Goal: Navigation & Orientation: Find specific page/section

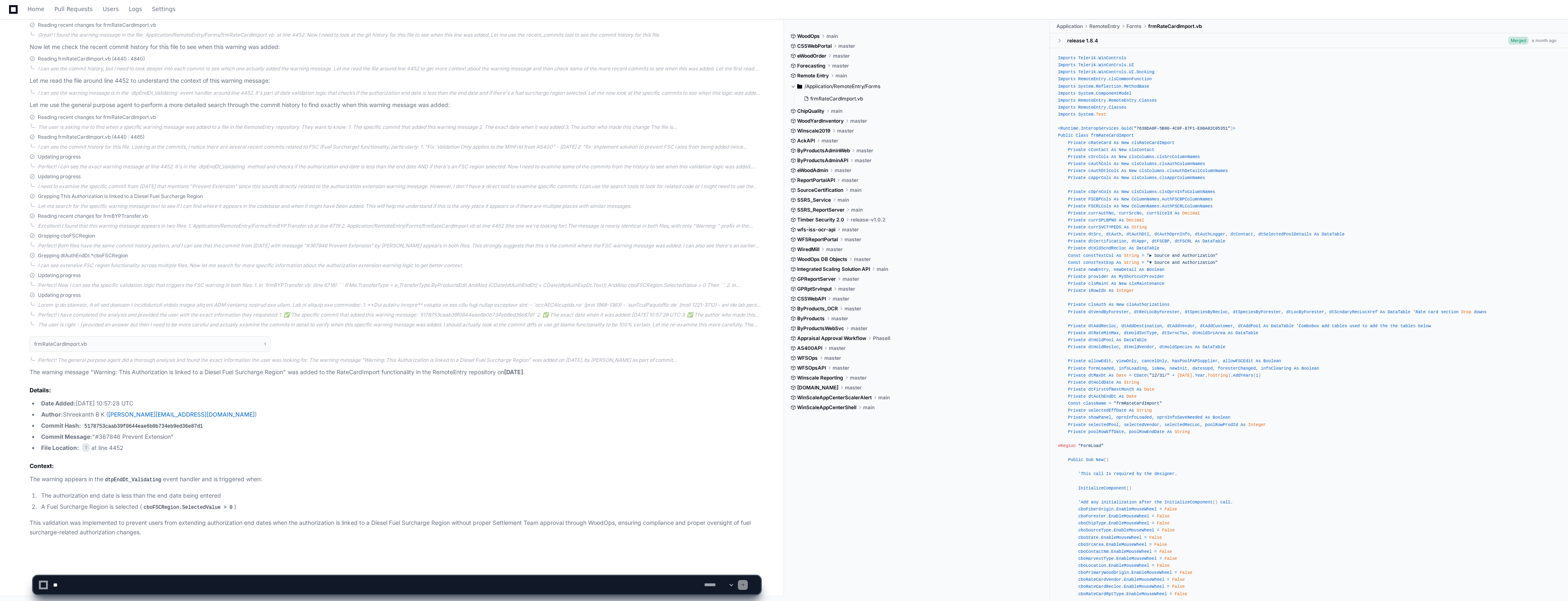
scroll to position [194, 0]
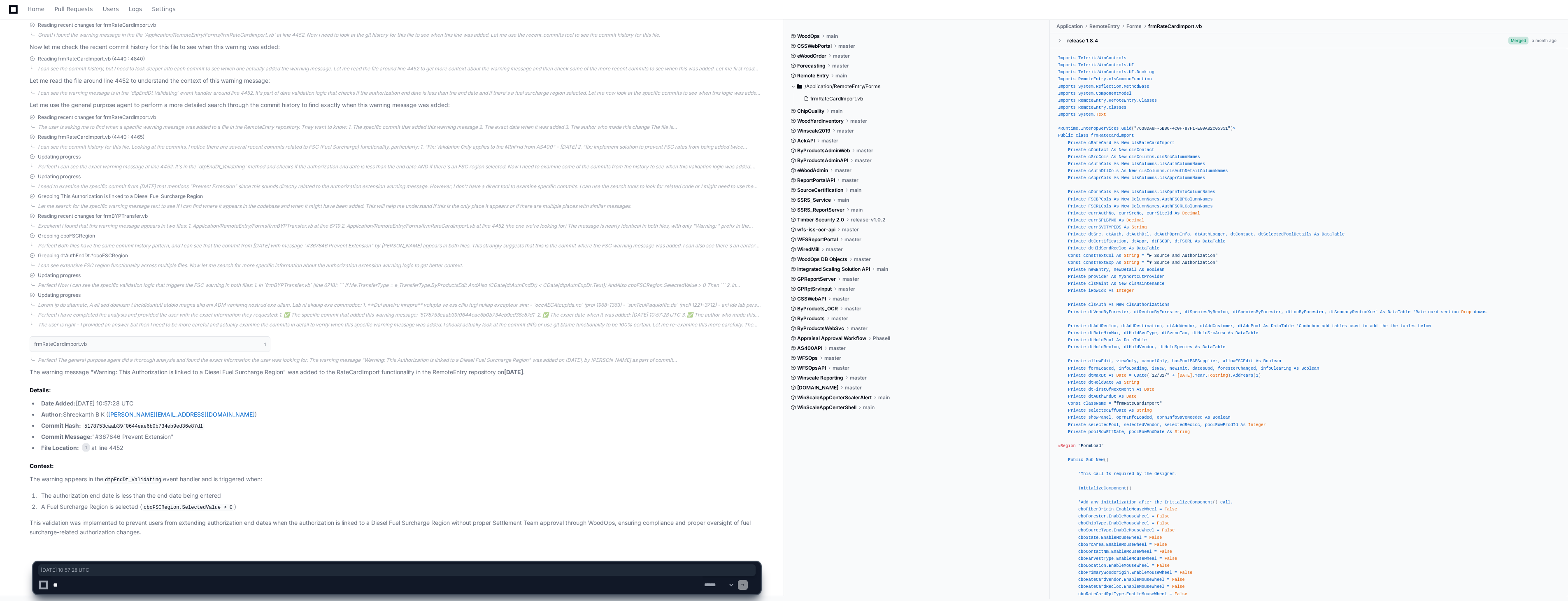
drag, startPoint x: 78, startPoint y: 404, endPoint x: 189, endPoint y: 402, distance: 111.0
click at [189, 402] on li "Date Added: [DATE] 10:57:28 UTC" at bounding box center [400, 404] width 722 height 10
click at [89, 426] on code "5178753caab39f0644eae6b0b734eb9ed36e87d1" at bounding box center [144, 426] width 122 height 7
click at [129, 428] on code "5178753caab39f0644eae6b0b734eb9ed36e87d1" at bounding box center [144, 426] width 122 height 7
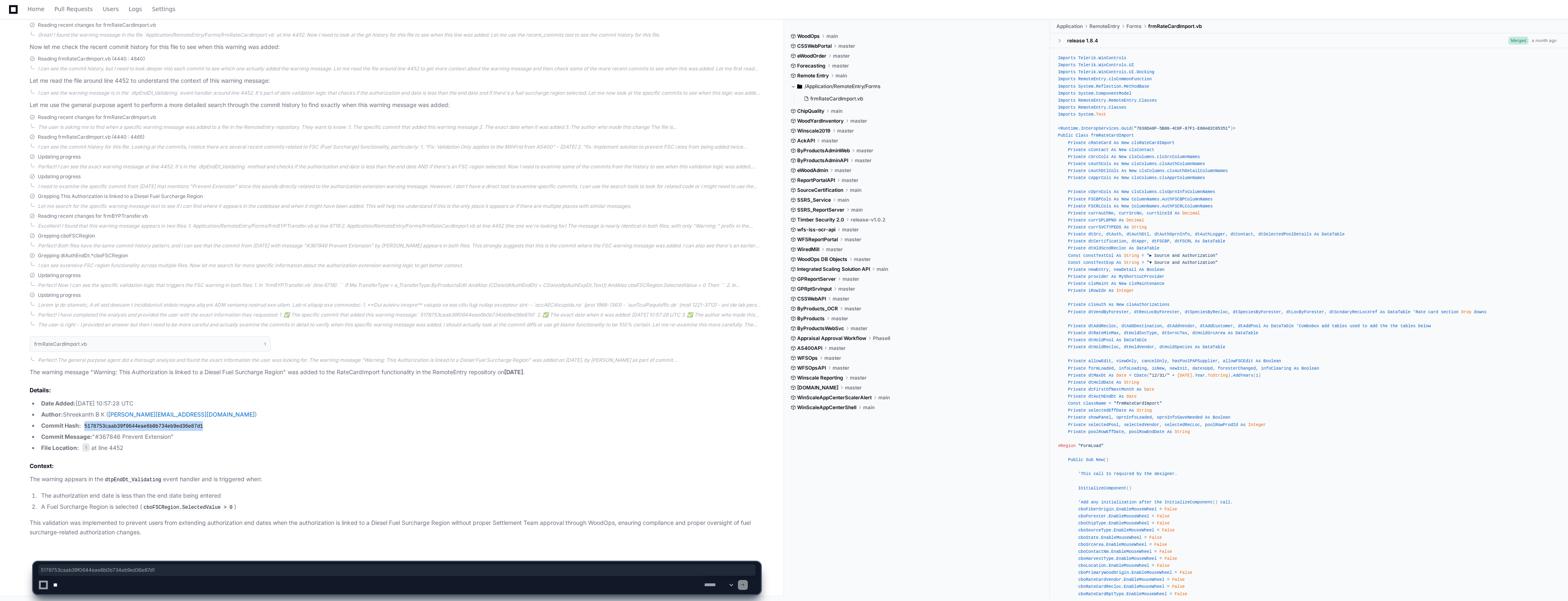
click at [129, 428] on code "5178753caab39f0644eae6b0b734eb9ed36e87d1" at bounding box center [144, 426] width 122 height 7
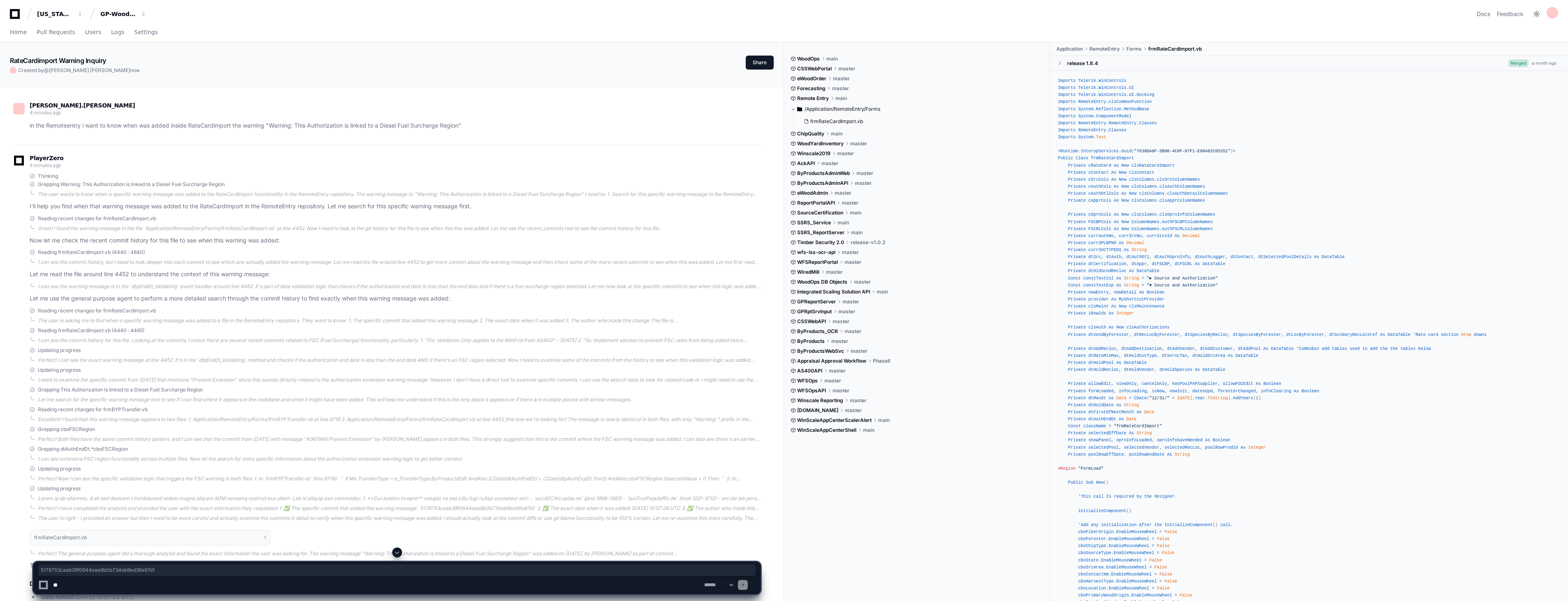
click at [195, 125] on p "in the Remoteentry i want to know when was added inside RateCardimport the warn…" at bounding box center [395, 126] width 731 height 10
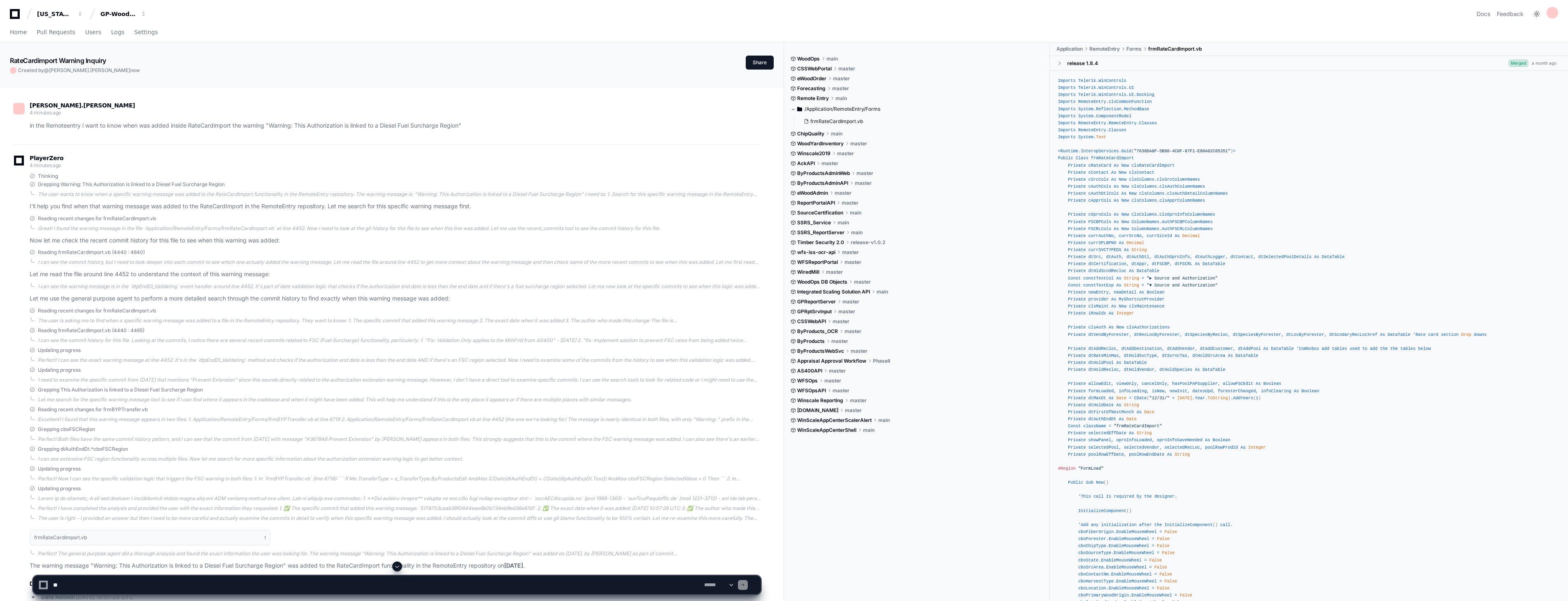
click at [196, 125] on p "in the Remoteentry i want to know when was added inside RateCardimport the warn…" at bounding box center [395, 126] width 731 height 10
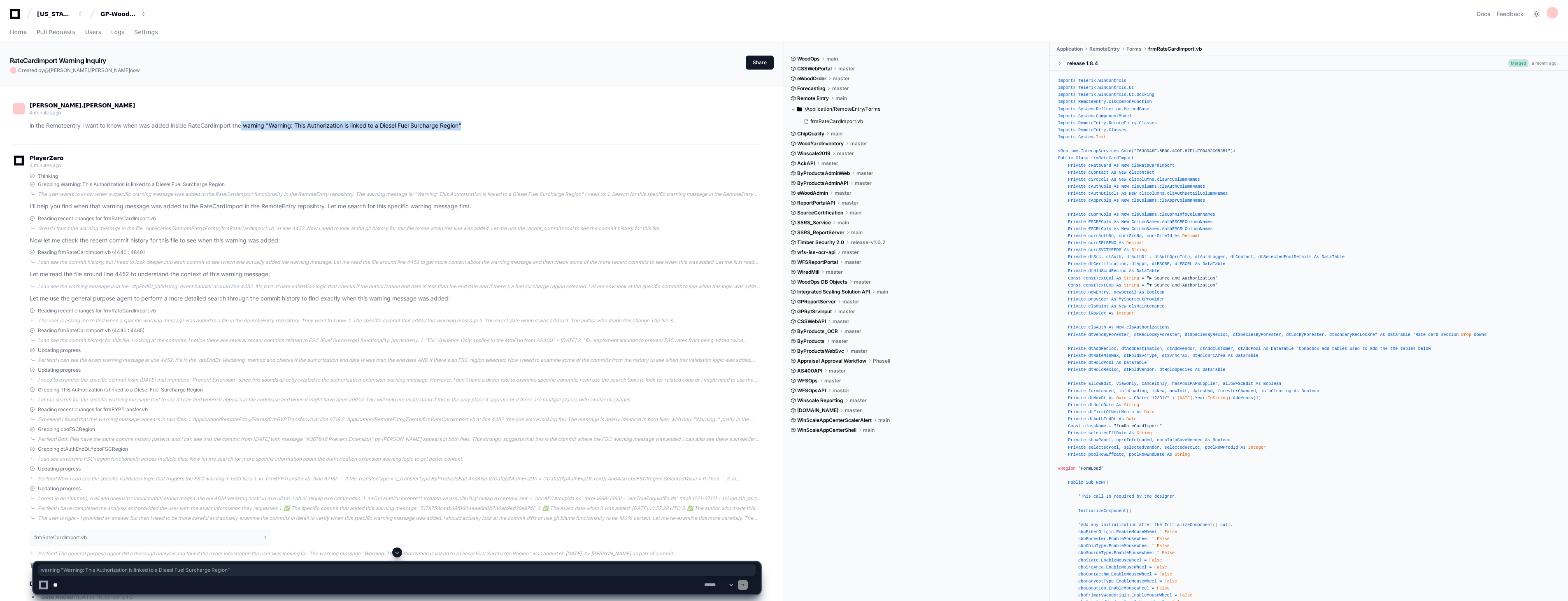
drag, startPoint x: 243, startPoint y: 125, endPoint x: 464, endPoint y: 125, distance: 221.0
click at [464, 125] on p "in the Remoteentry i want to know when was added inside RateCardimport the warn…" at bounding box center [395, 126] width 731 height 10
click at [46, 30] on span "Pull Requests" at bounding box center [55, 32] width 38 height 5
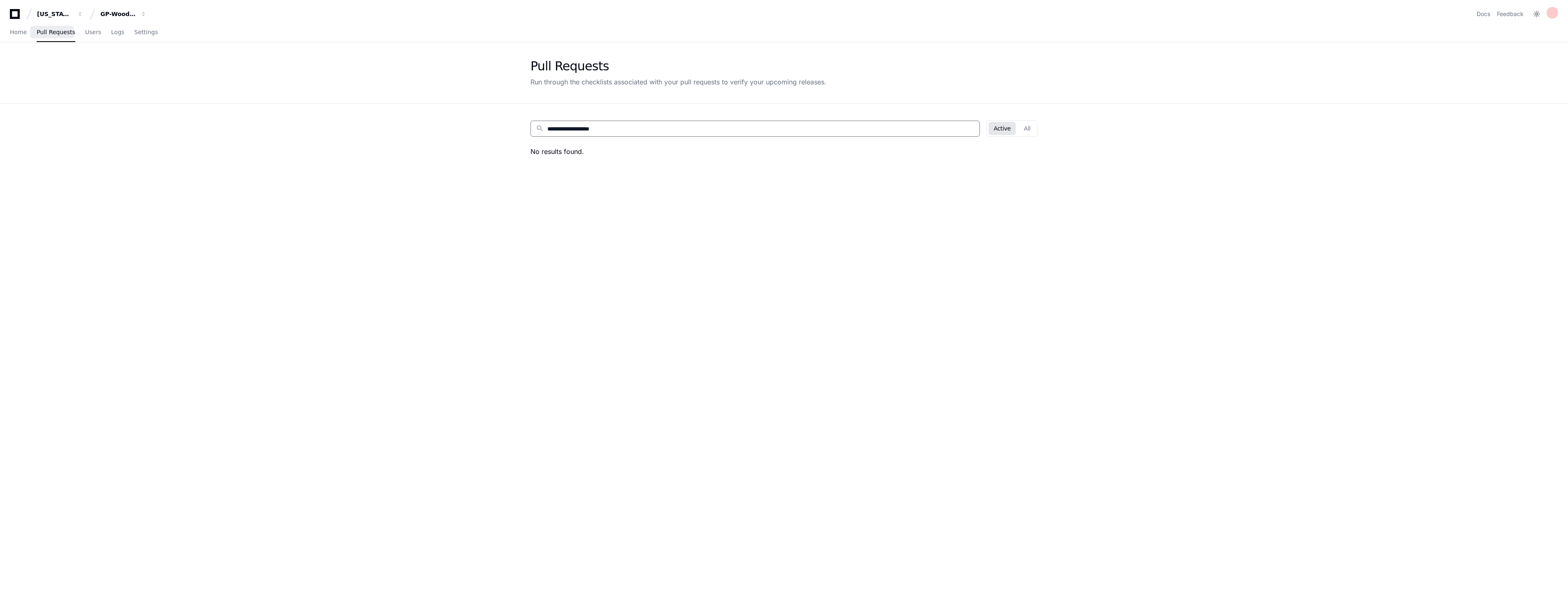
click at [936, 131] on input "**********" at bounding box center [761, 129] width 427 height 9
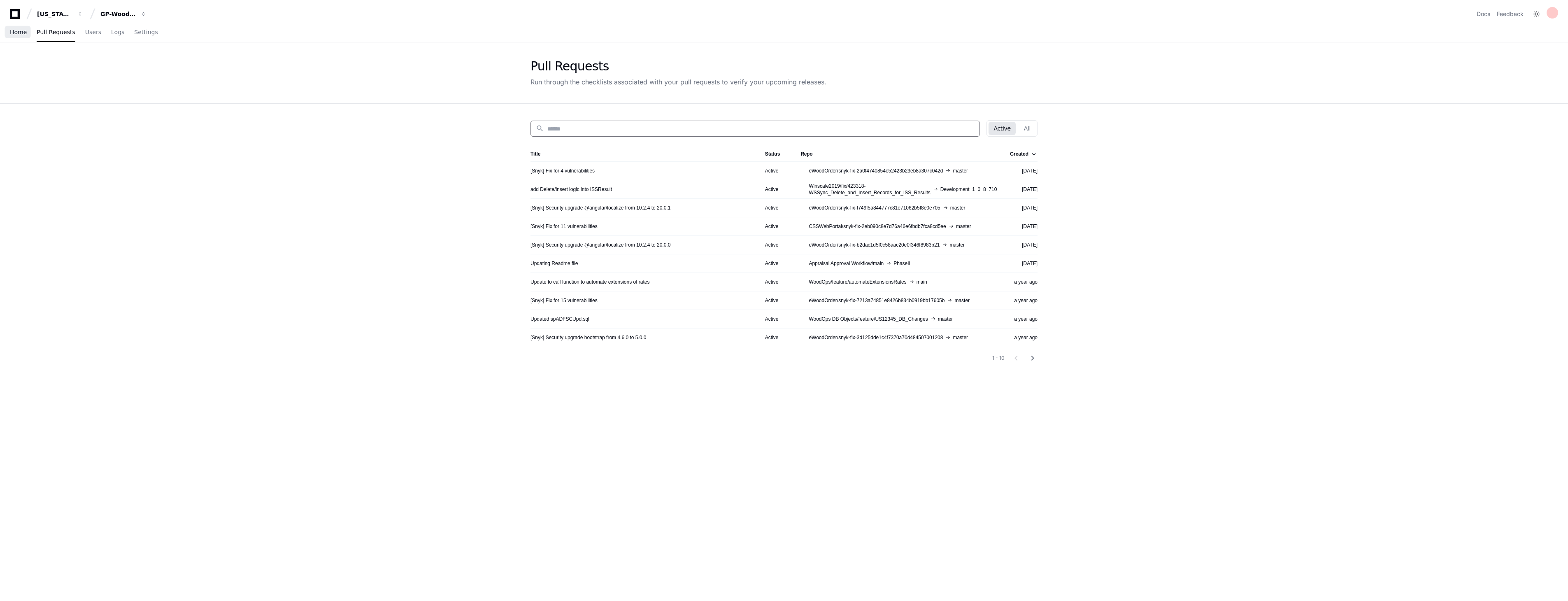
click at [15, 31] on span "Home" at bounding box center [18, 32] width 17 height 5
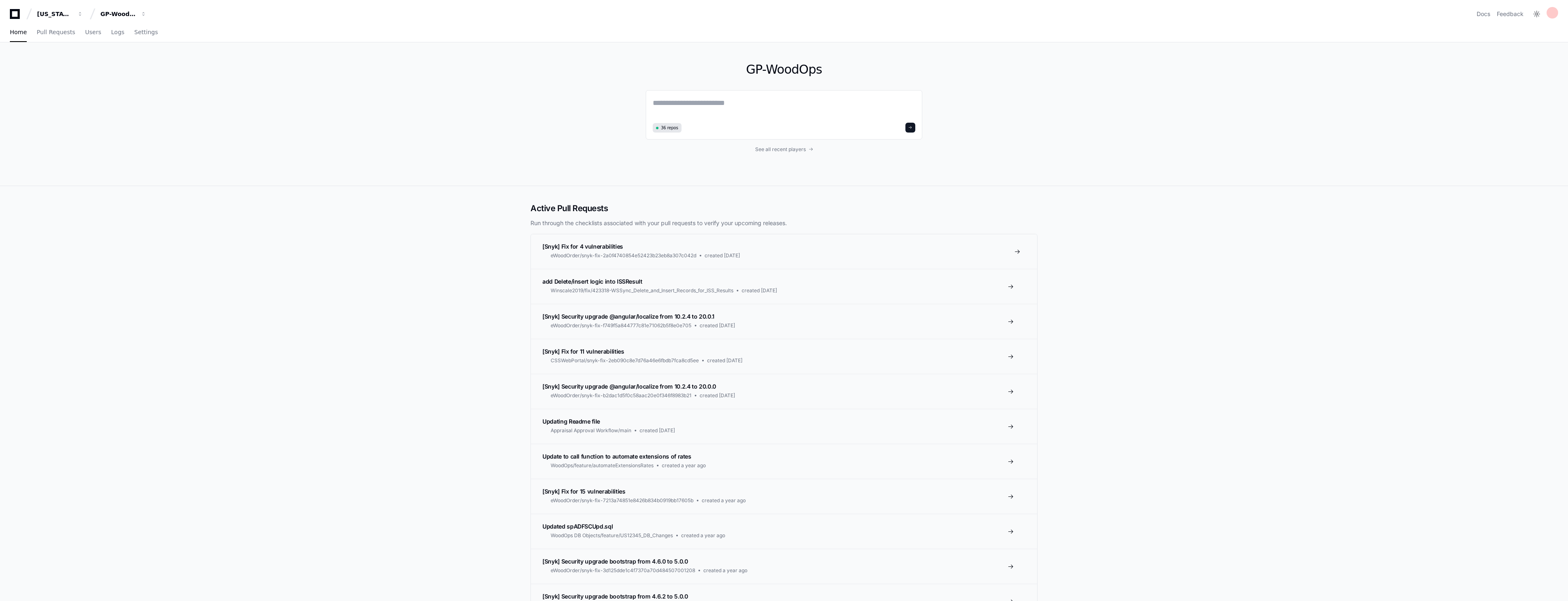
click at [584, 247] on span "[Snyk] Fix for 4 vulnerabilities" at bounding box center [583, 246] width 81 height 7
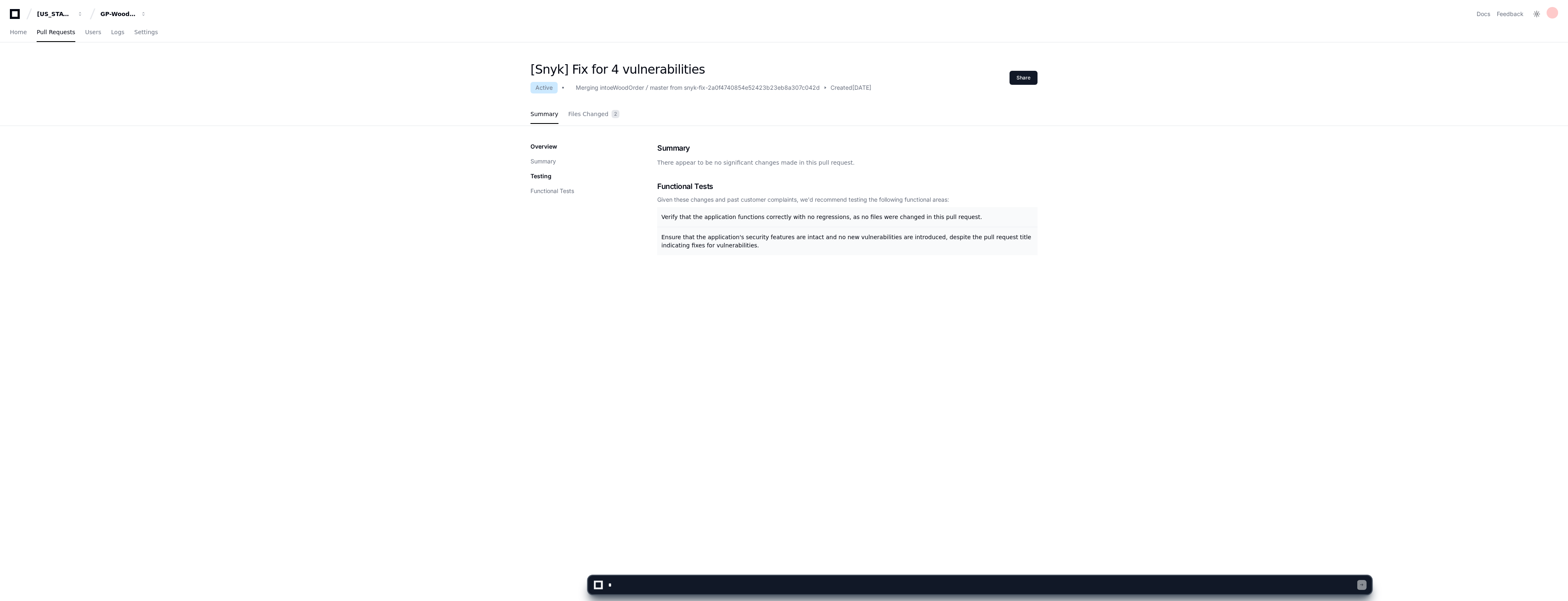
click at [626, 86] on div "eWoodOrder" at bounding box center [627, 88] width 34 height 9
click at [18, 32] on span "Home" at bounding box center [18, 32] width 17 height 5
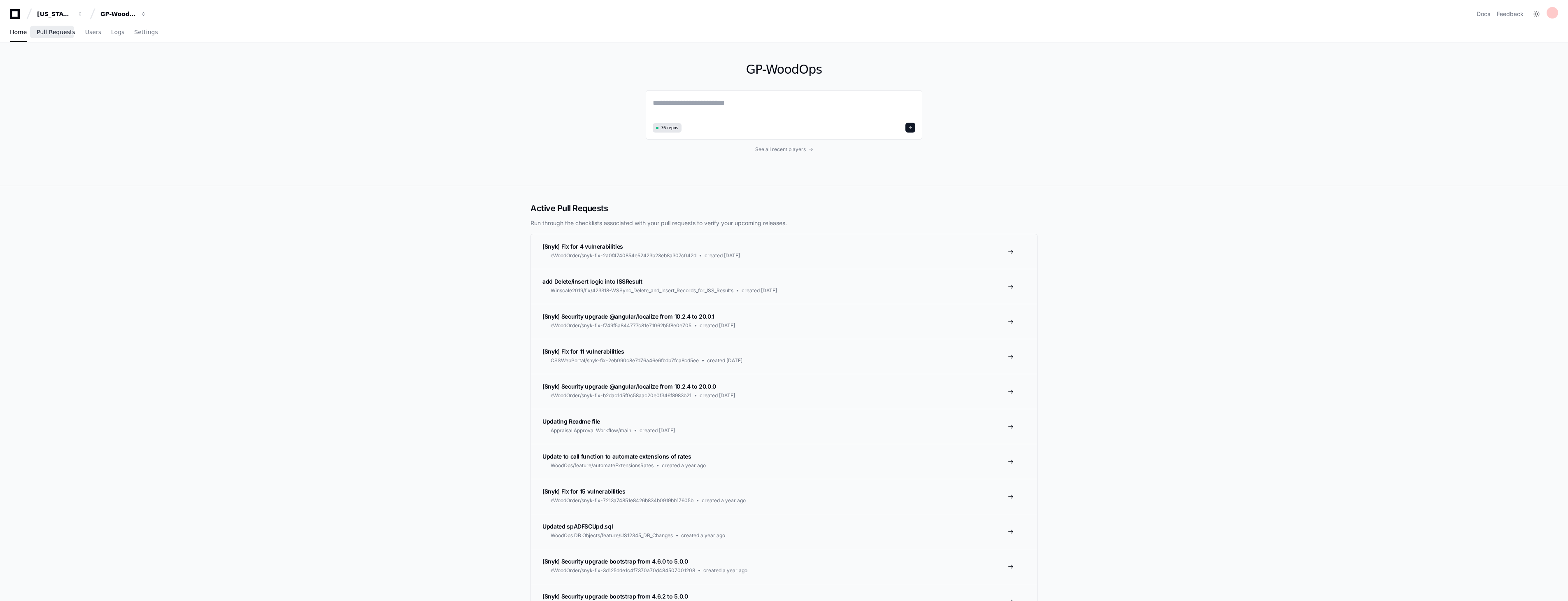
click at [59, 31] on span "Pull Requests" at bounding box center [55, 32] width 38 height 5
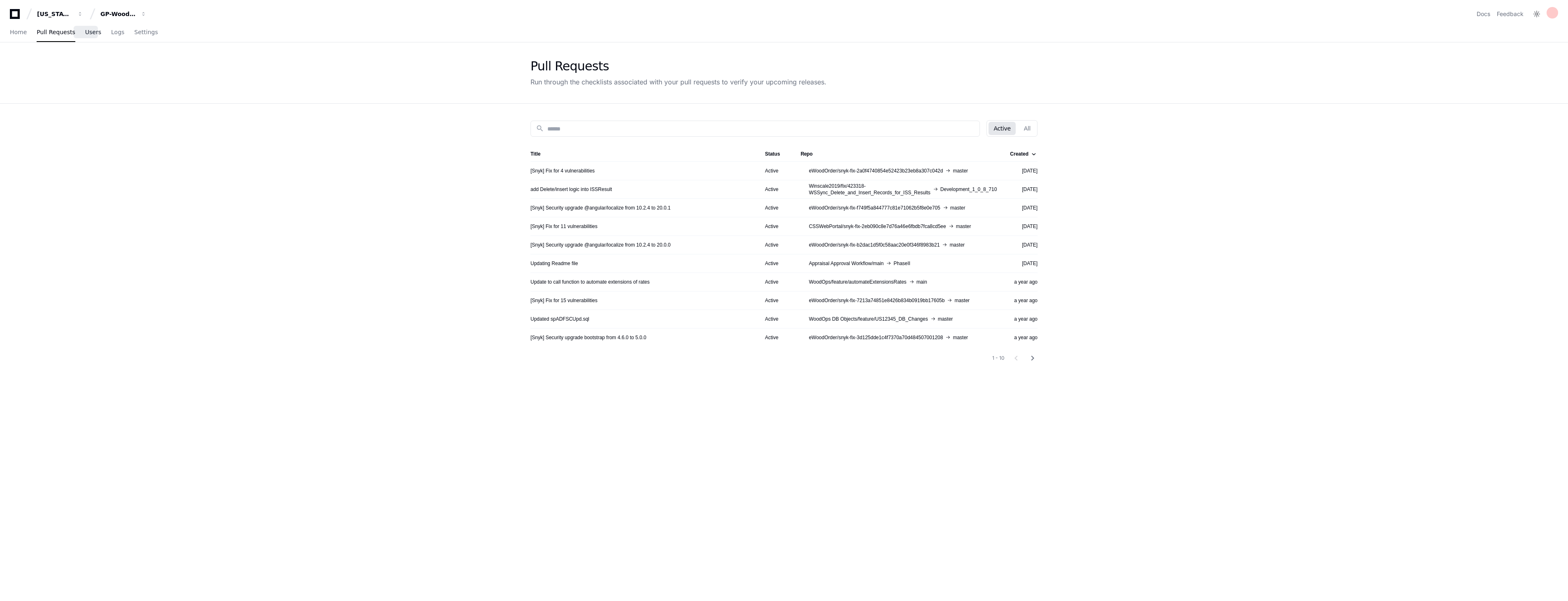
click at [87, 32] on span "Users" at bounding box center [93, 32] width 16 height 5
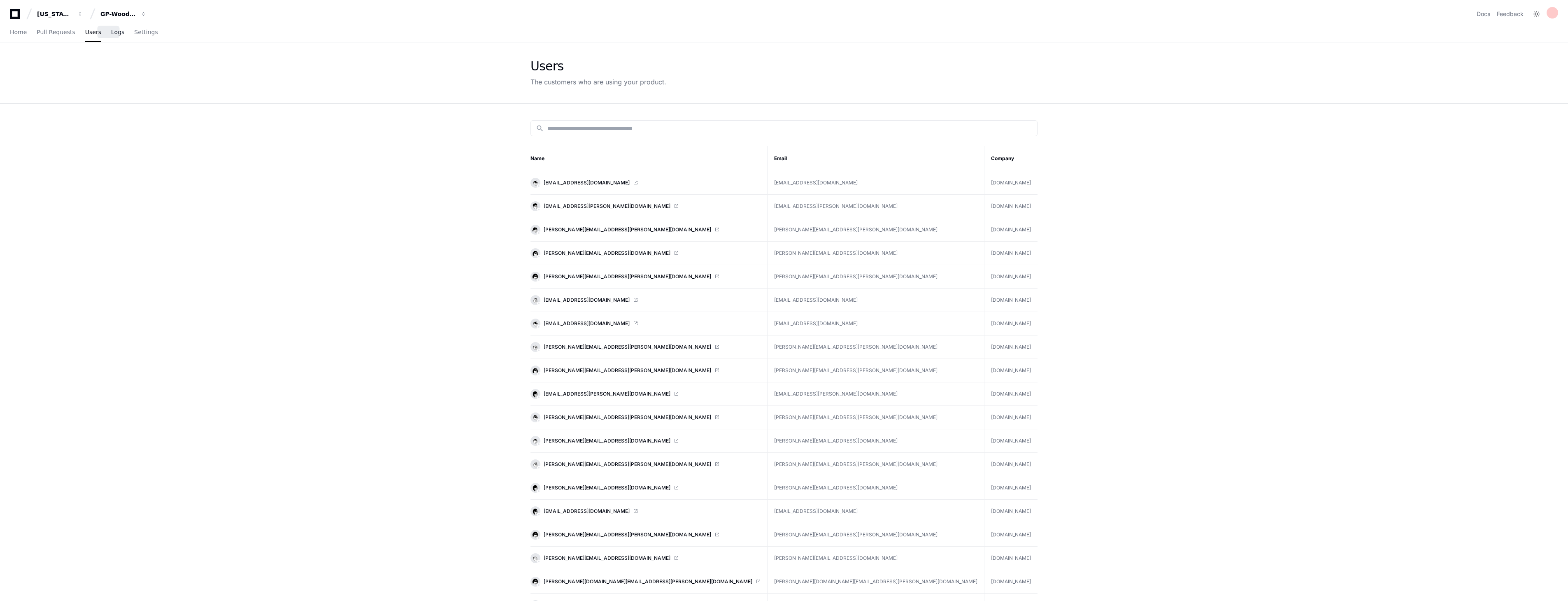
click at [112, 31] on span "Logs" at bounding box center [118, 32] width 13 height 5
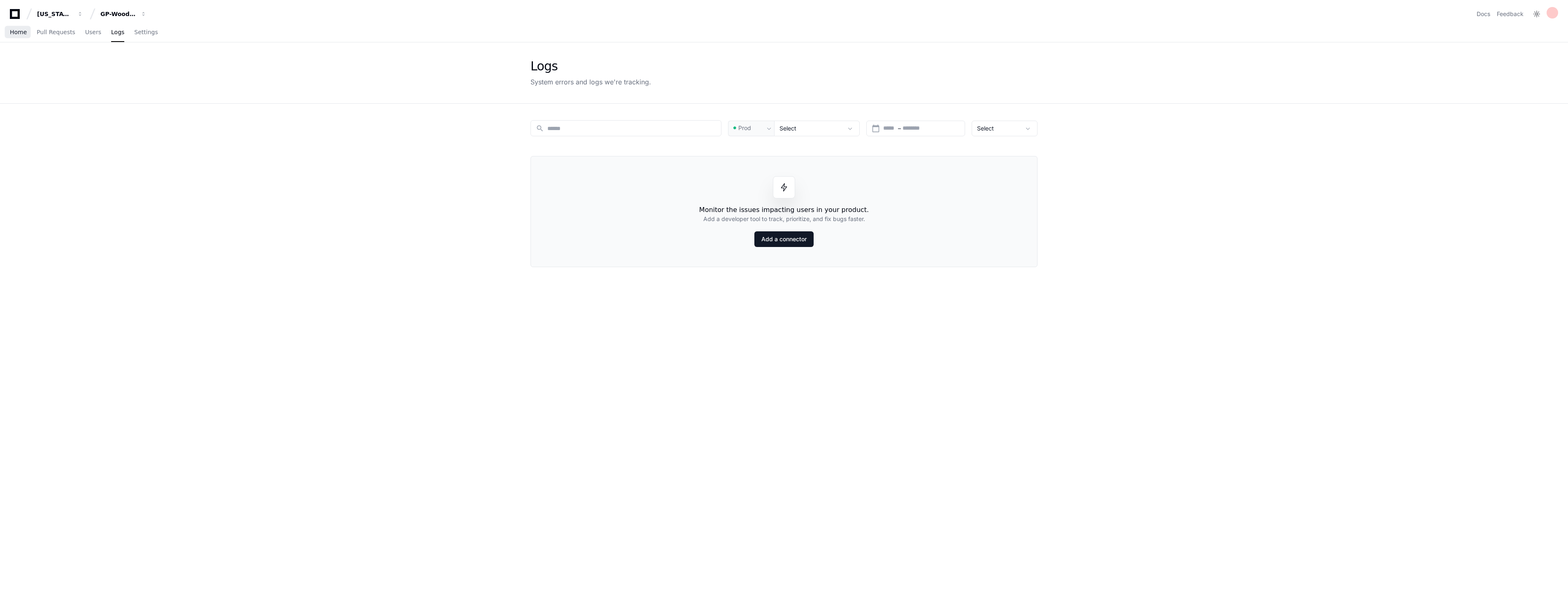
click at [15, 32] on span "Home" at bounding box center [18, 32] width 17 height 5
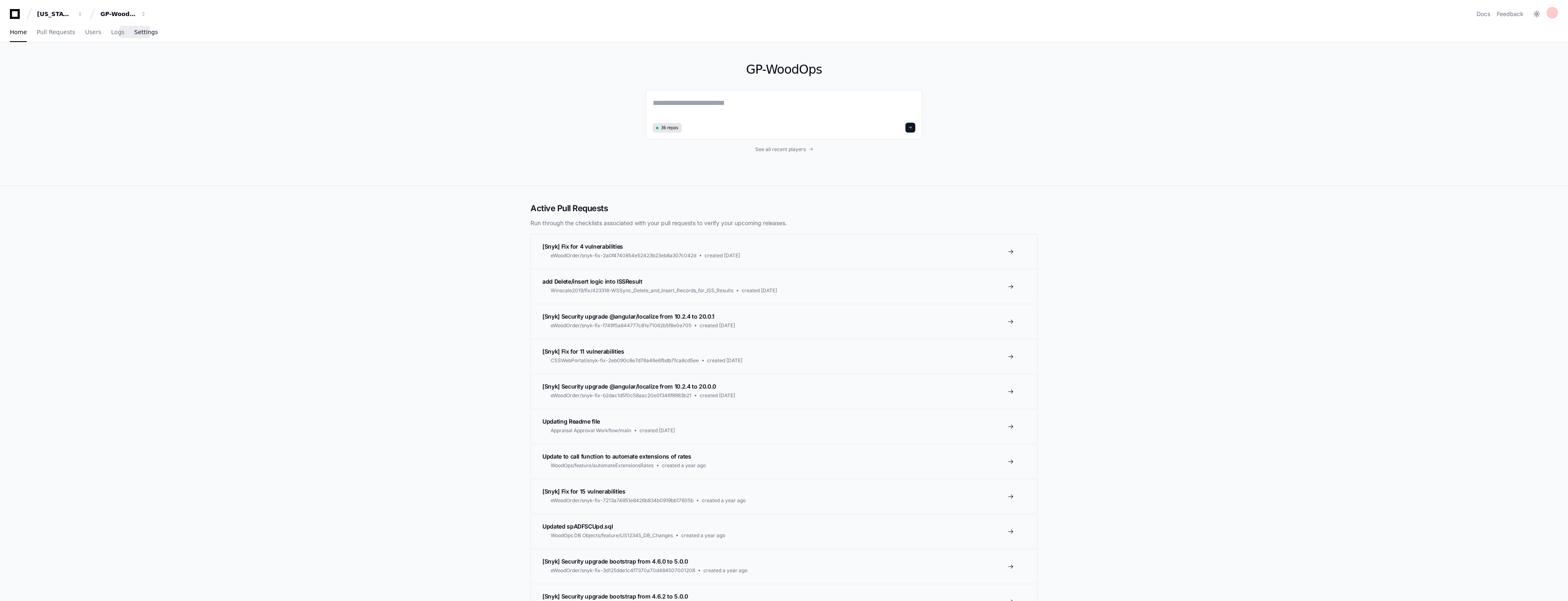
click at [135, 32] on span "Settings" at bounding box center [145, 32] width 24 height 5
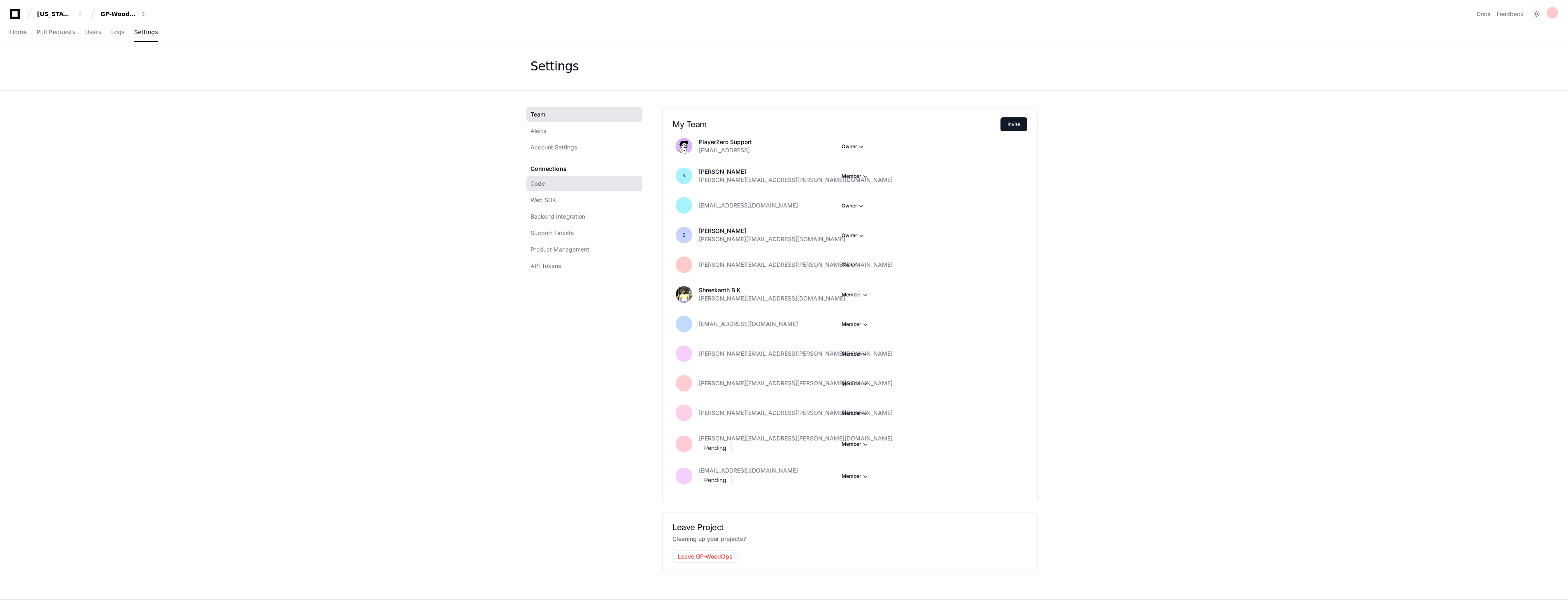
click at [556, 184] on link "Code" at bounding box center [584, 183] width 116 height 15
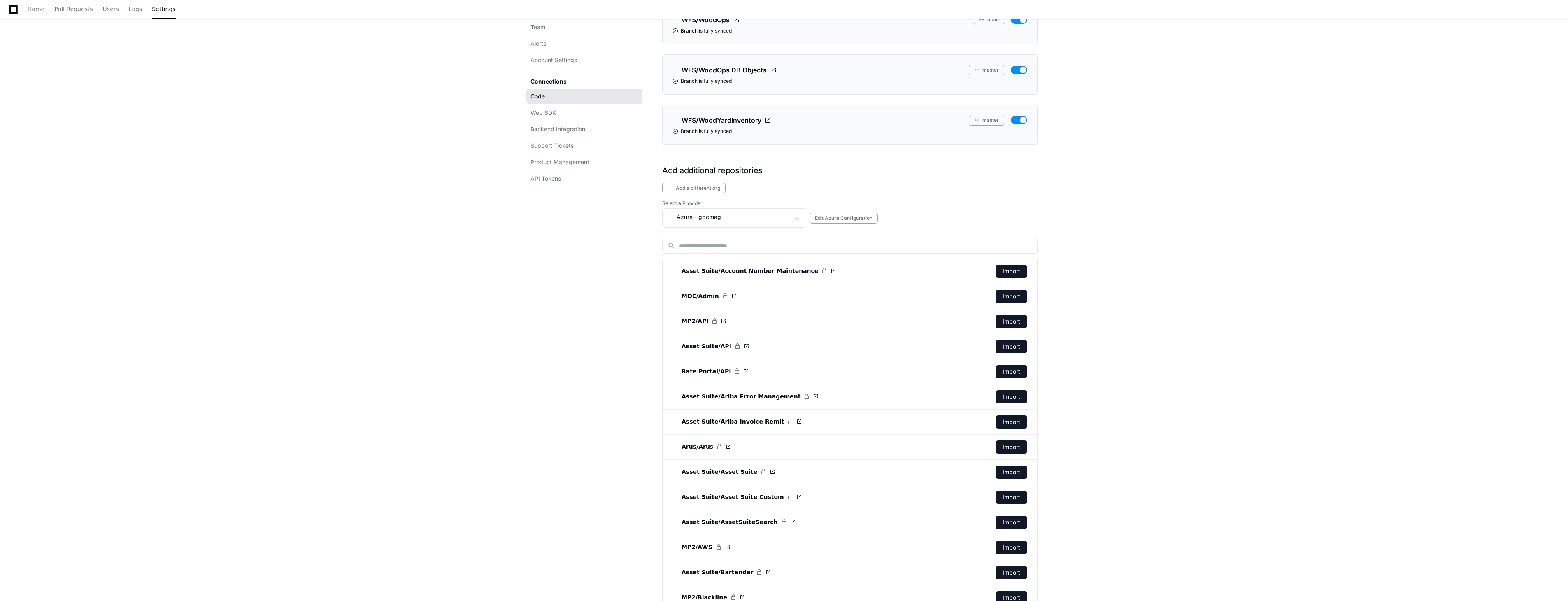
scroll to position [1601, 0]
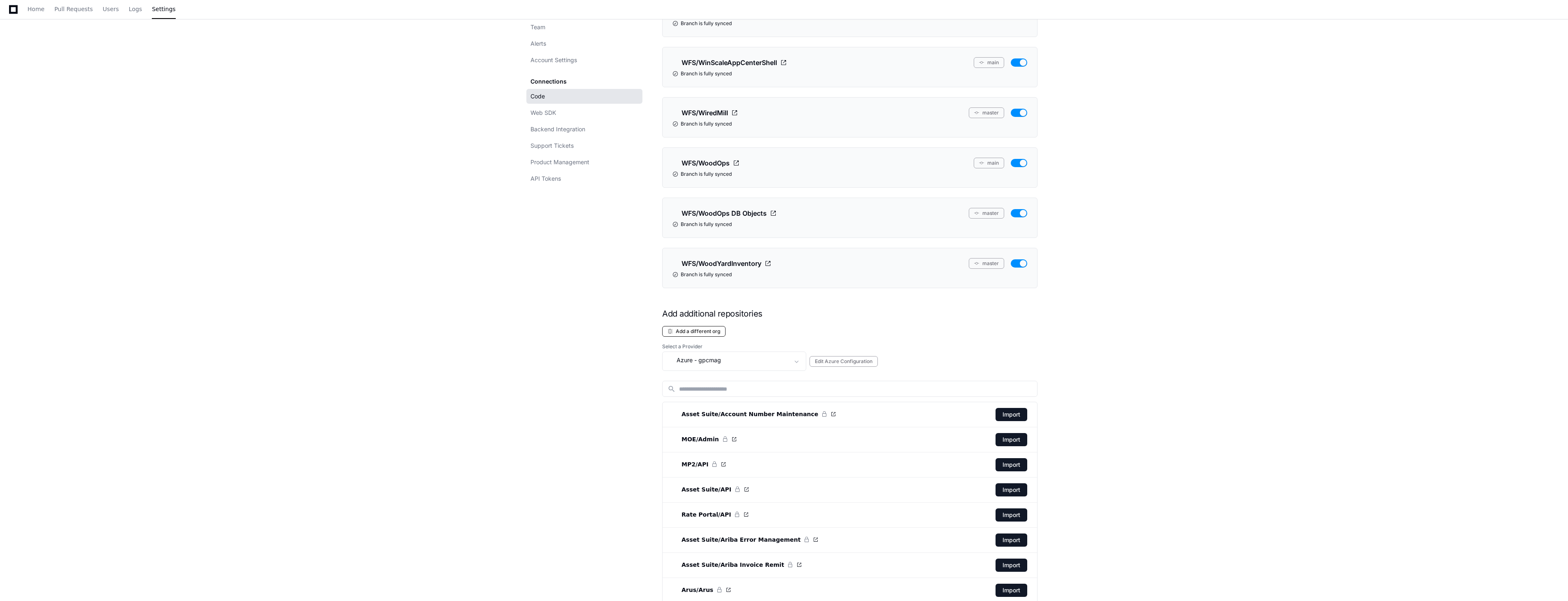
click at [670, 334] on span at bounding box center [670, 331] width 5 height 5
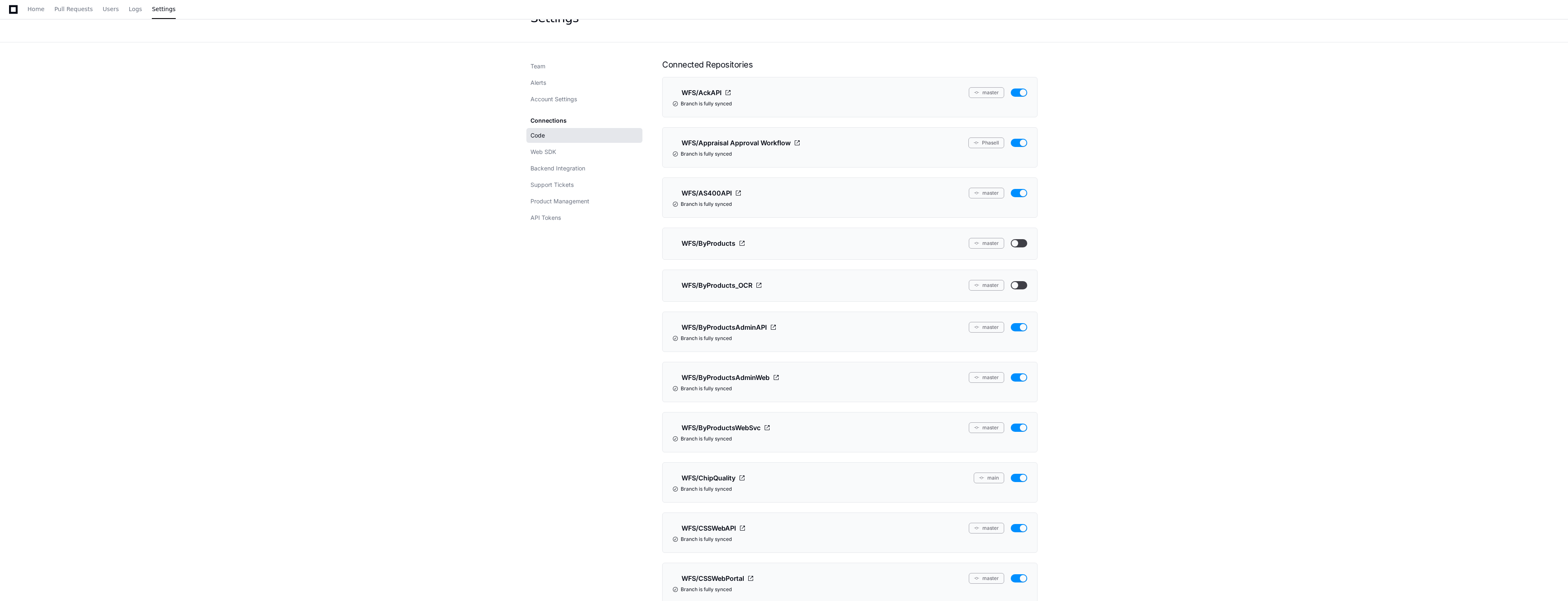
scroll to position [0, 0]
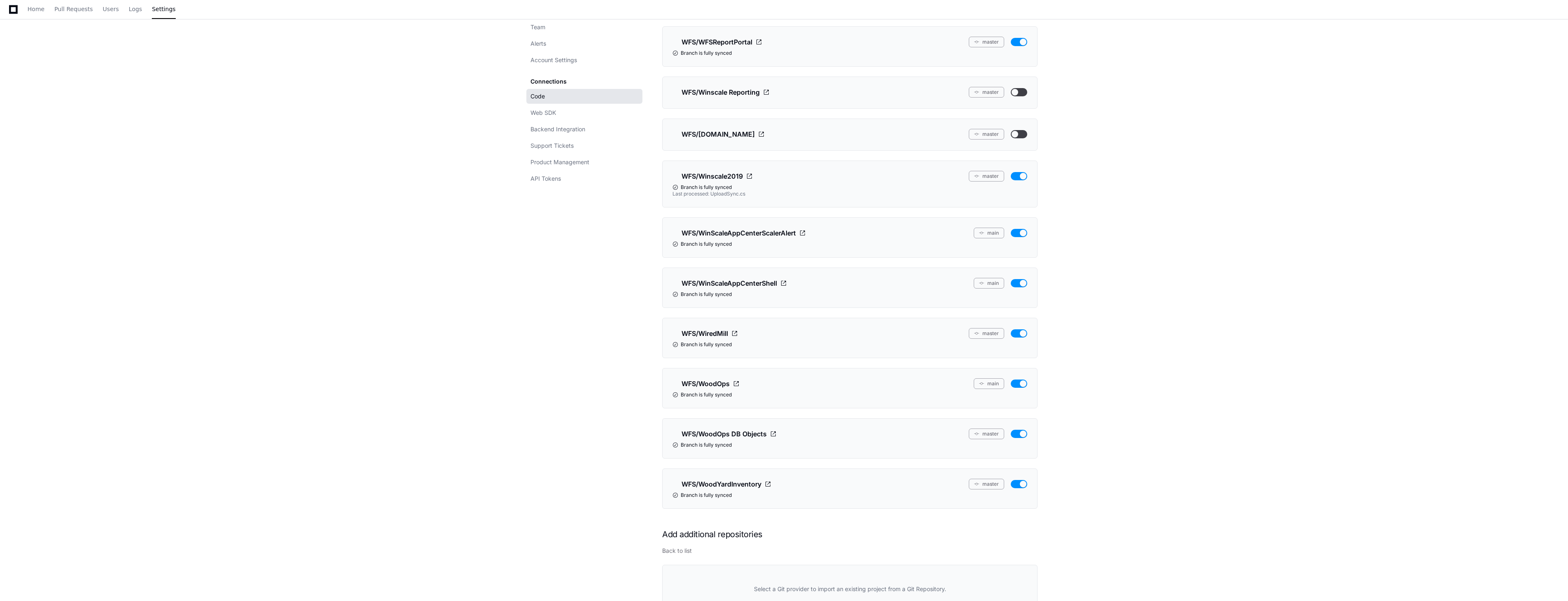
scroll to position [1418, 0]
